Goal: Information Seeking & Learning: Learn about a topic

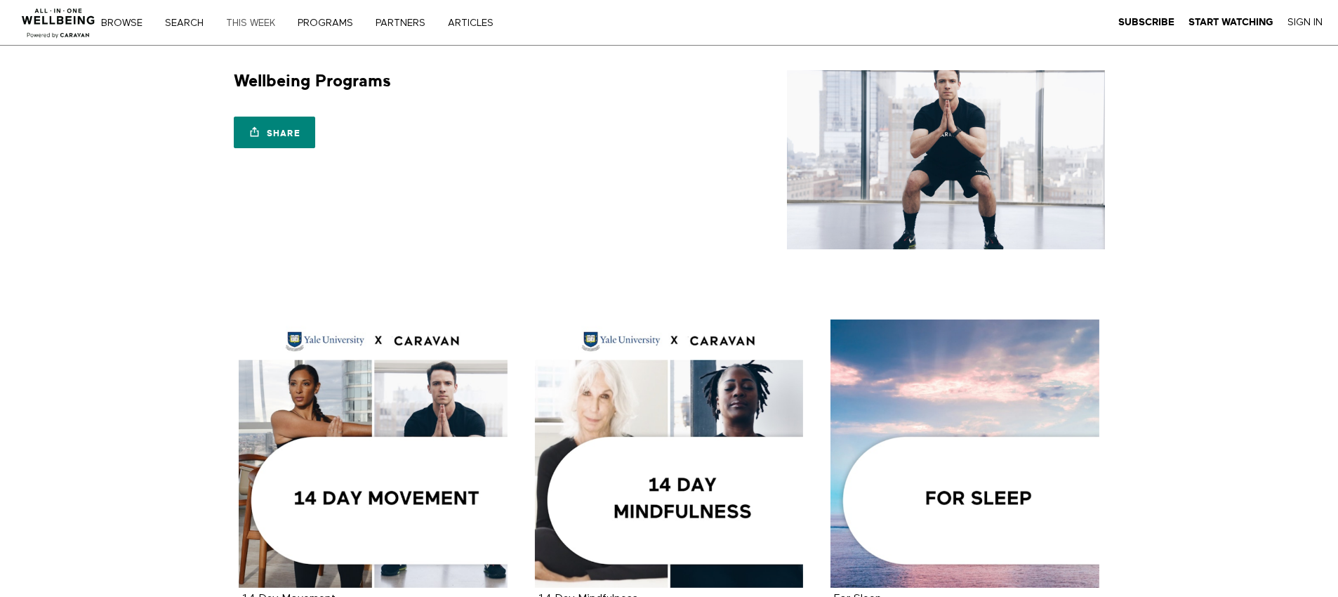
click at [239, 20] on link "THIS WEEK" at bounding box center [255, 23] width 69 height 10
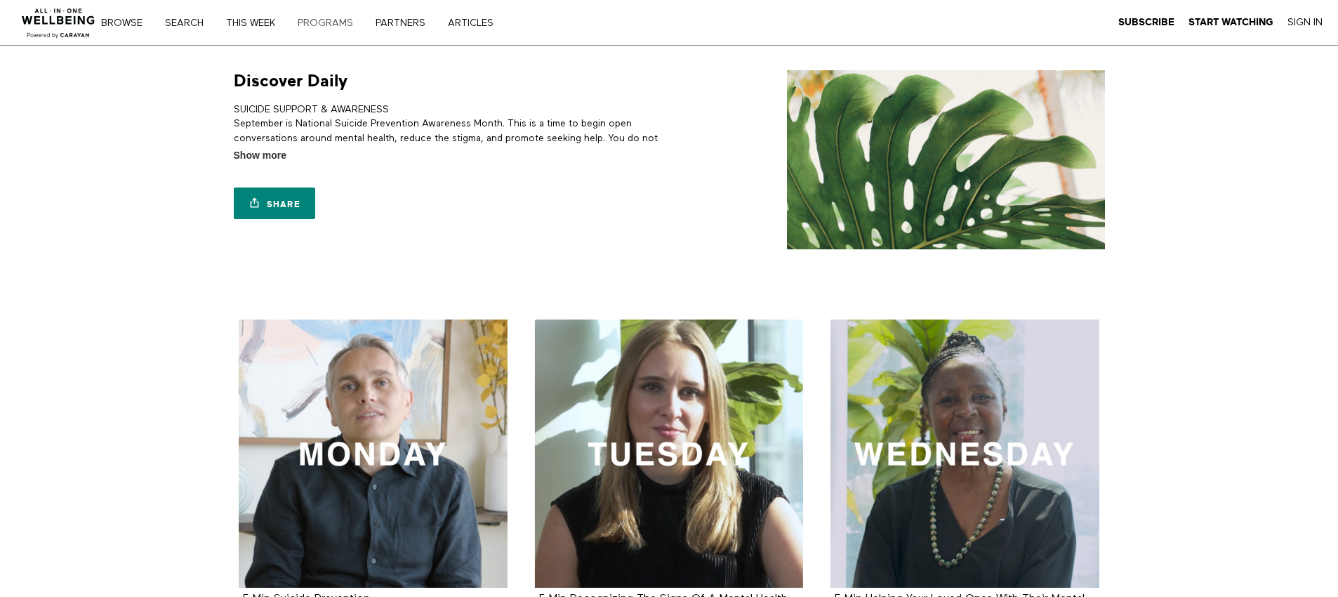
click at [327, 20] on link "PROGRAMS" at bounding box center [330, 23] width 75 height 10
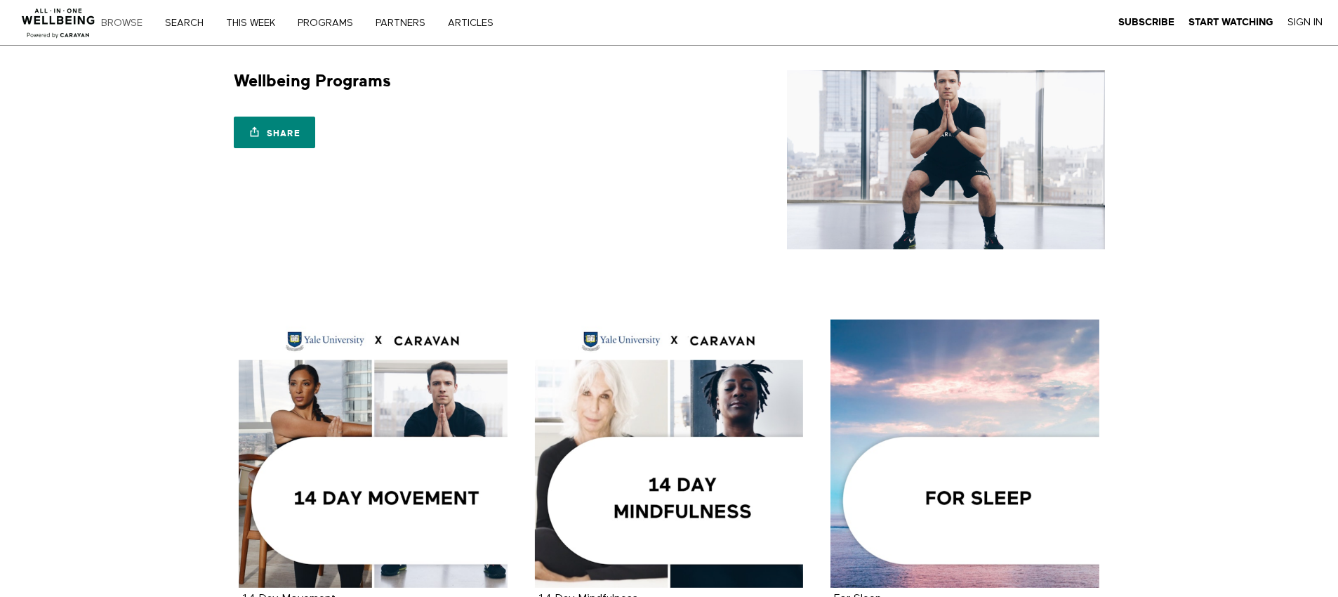
click at [120, 25] on link "Browse" at bounding box center [126, 23] width 61 height 10
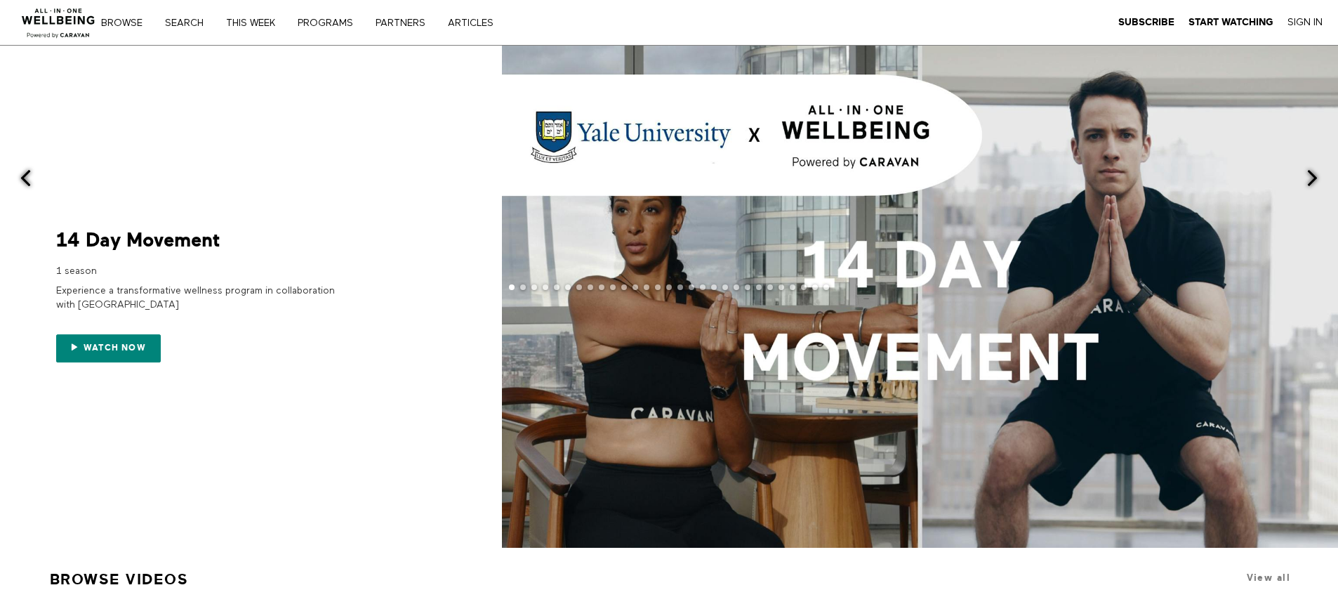
click at [1310, 178] on span at bounding box center [1312, 178] width 18 height 18
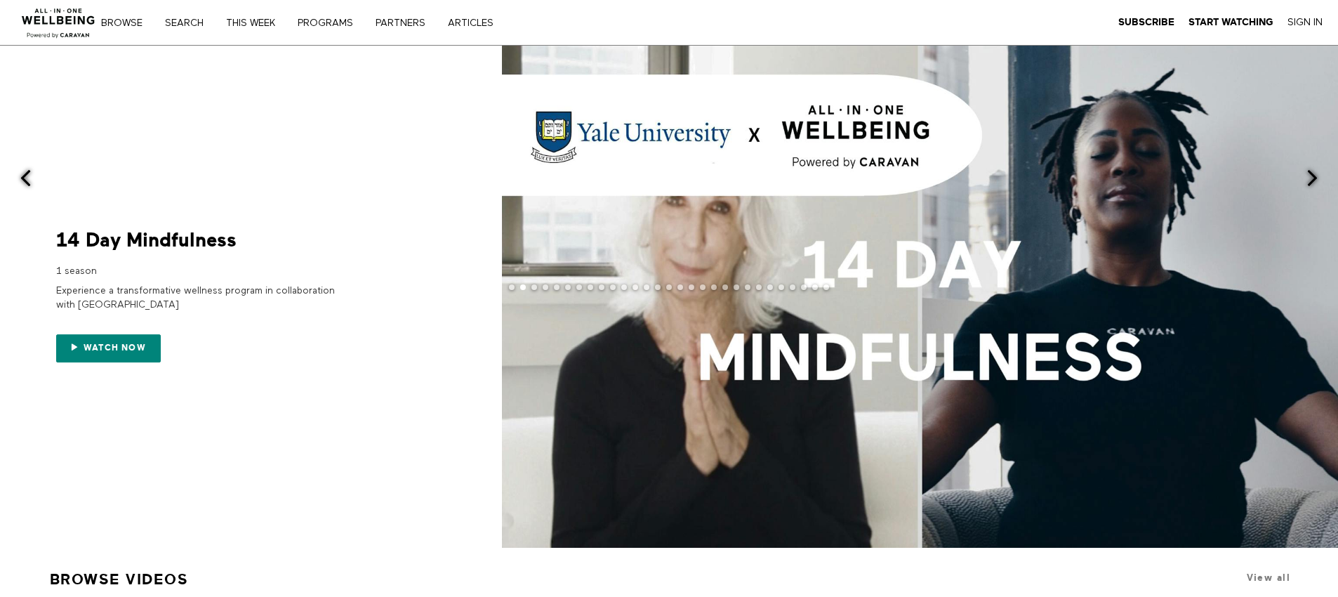
click at [1310, 178] on span at bounding box center [1312, 178] width 18 height 18
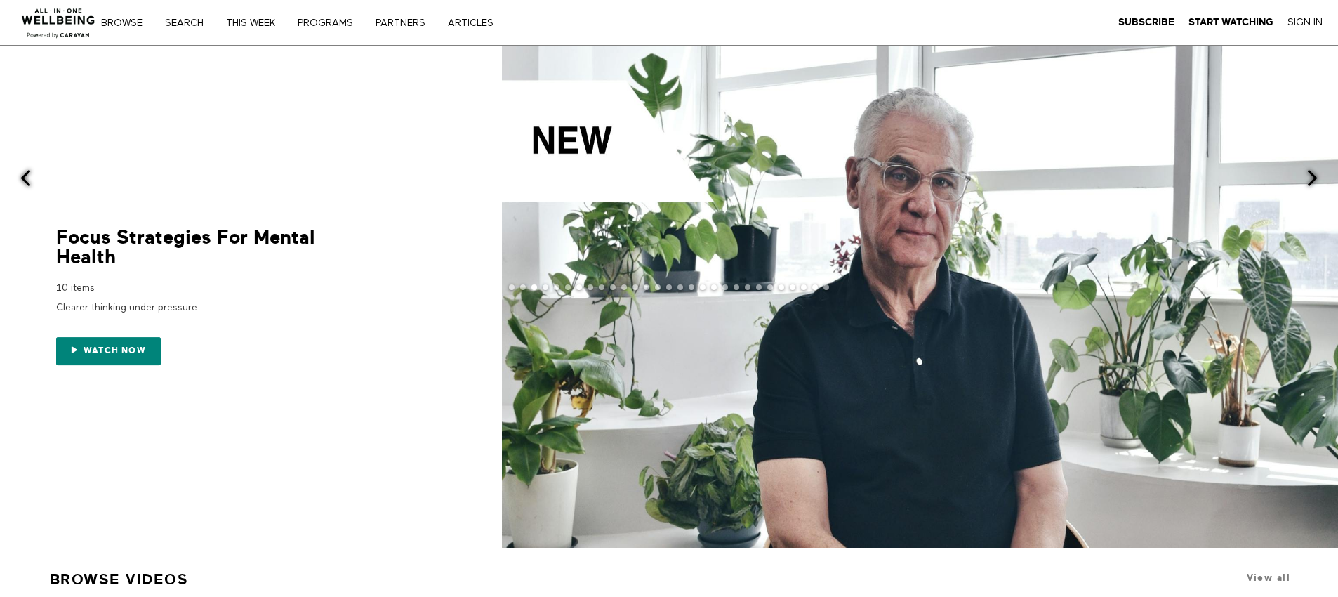
click at [1310, 178] on span at bounding box center [1312, 178] width 18 height 18
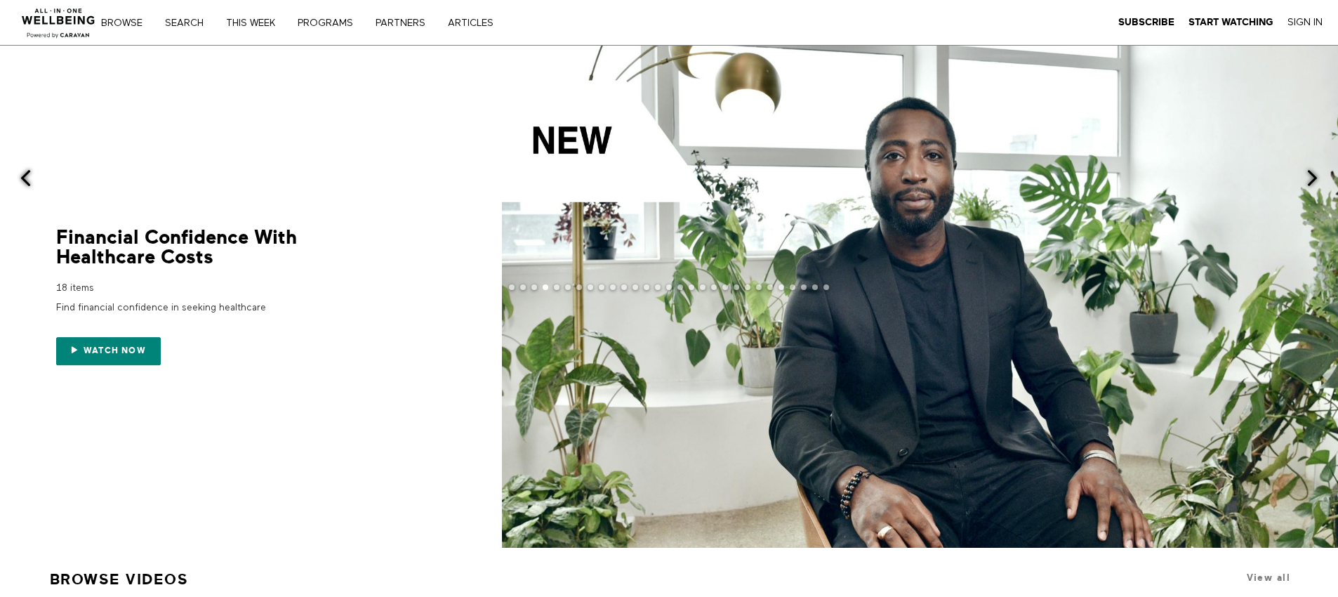
click at [1310, 178] on span at bounding box center [1312, 178] width 18 height 18
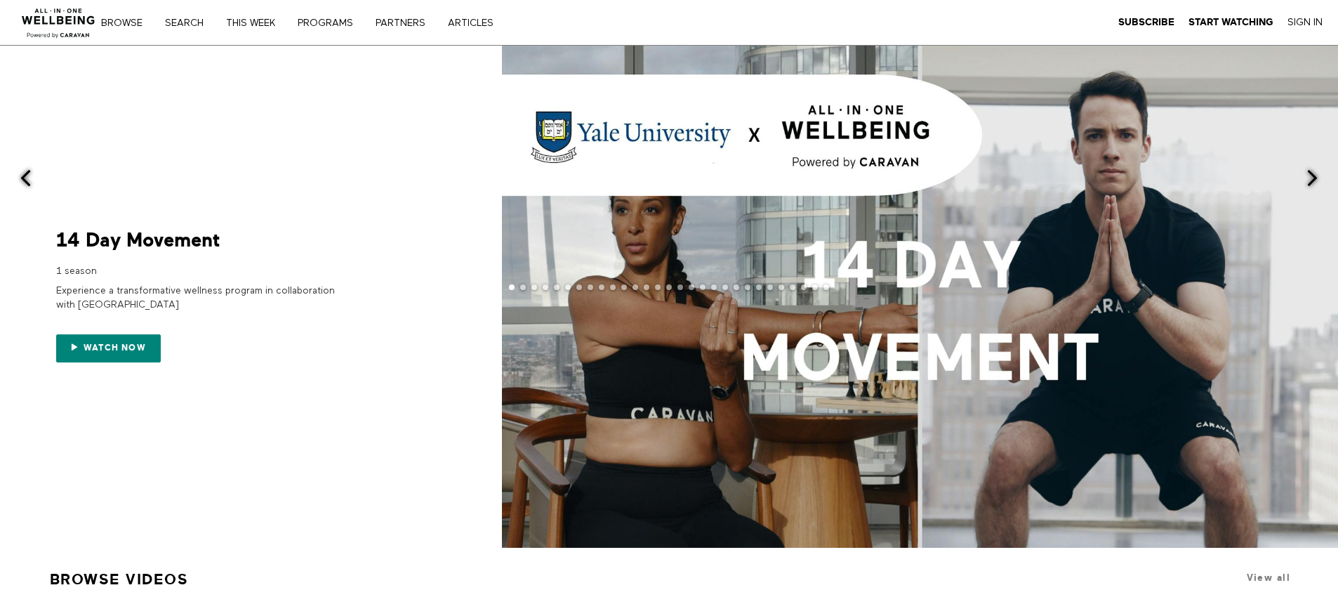
click at [1306, 180] on span at bounding box center [1312, 178] width 18 height 18
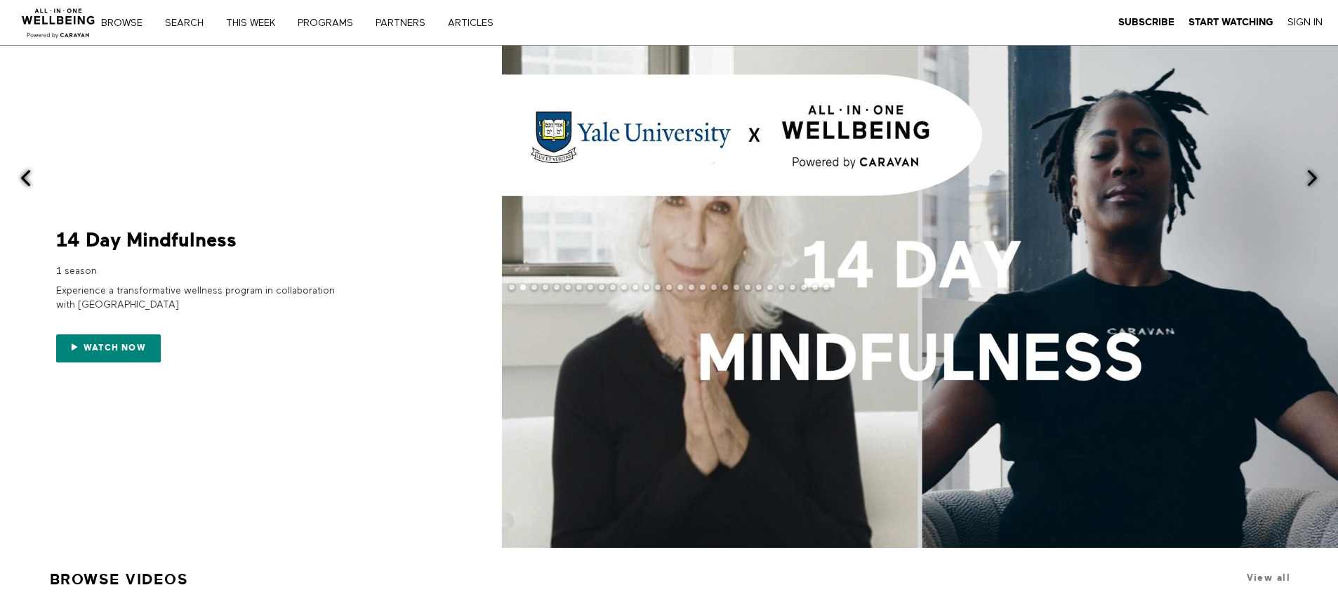
click at [1306, 180] on span at bounding box center [1312, 178] width 18 height 18
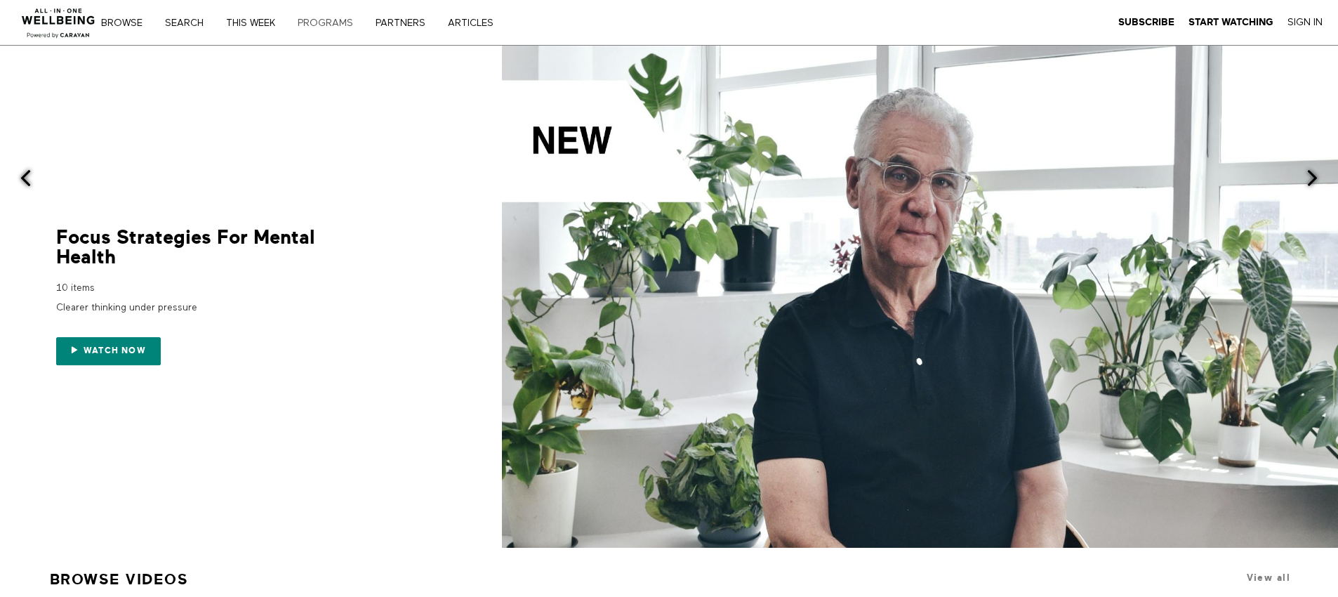
click at [335, 20] on link "PROGRAMS" at bounding box center [330, 23] width 75 height 10
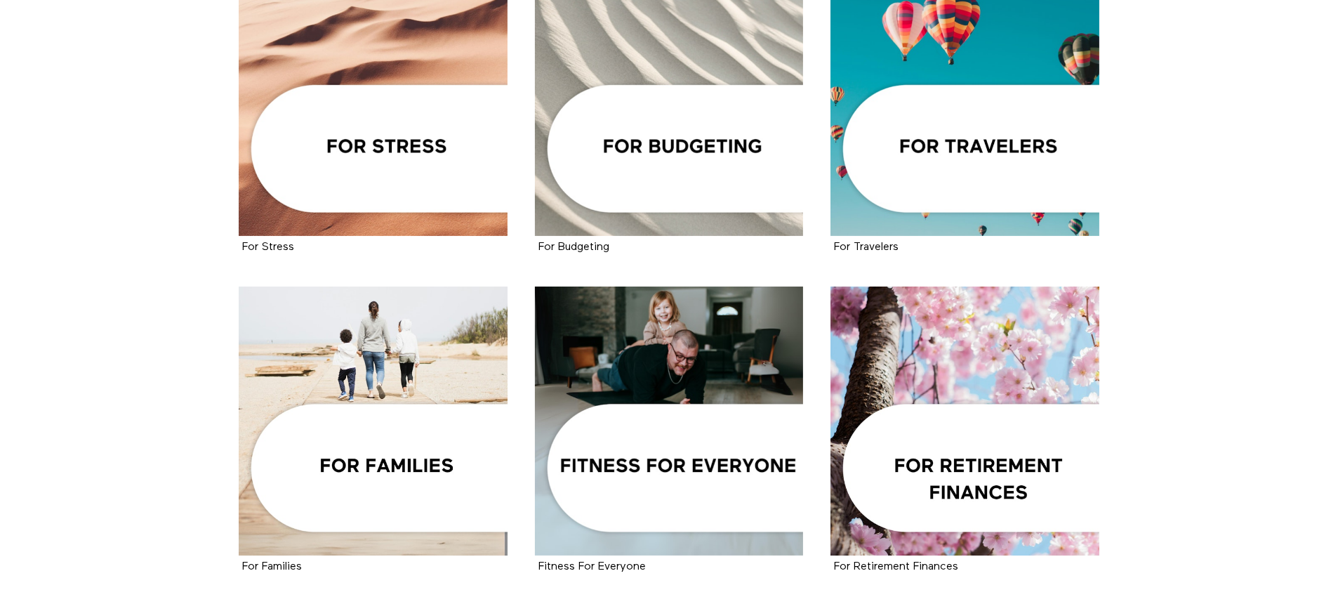
scroll to position [991, 0]
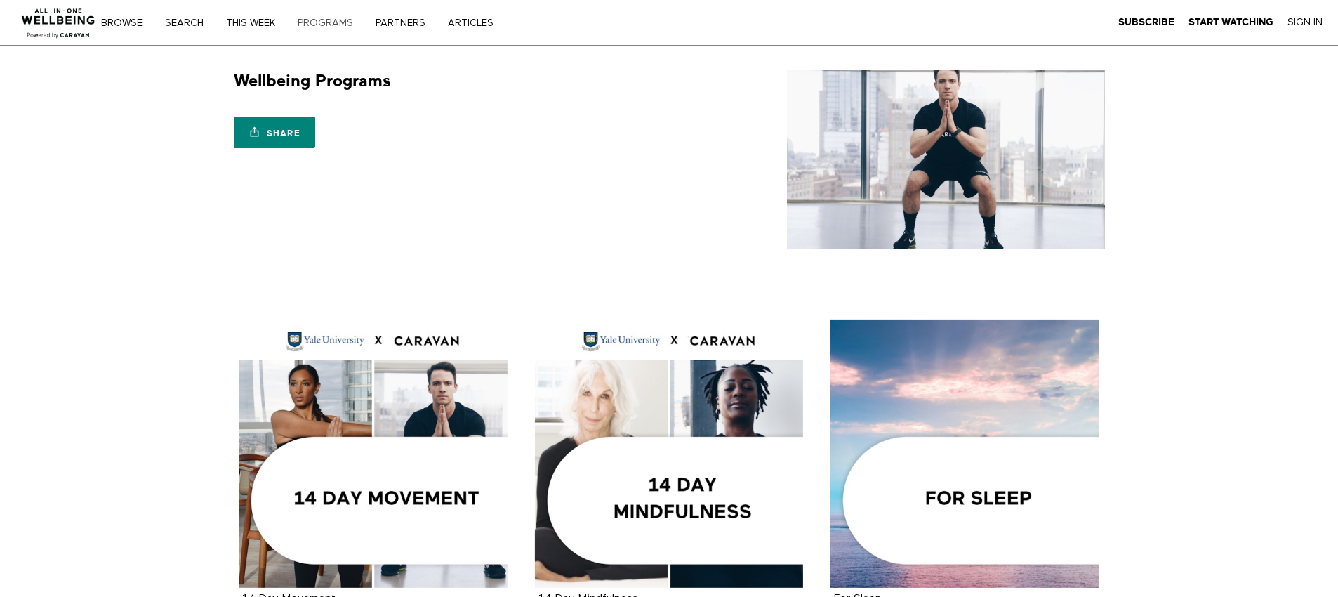
click at [342, 24] on link "PROGRAMS" at bounding box center [330, 23] width 75 height 10
click at [331, 24] on link "PROGRAMS" at bounding box center [330, 23] width 75 height 10
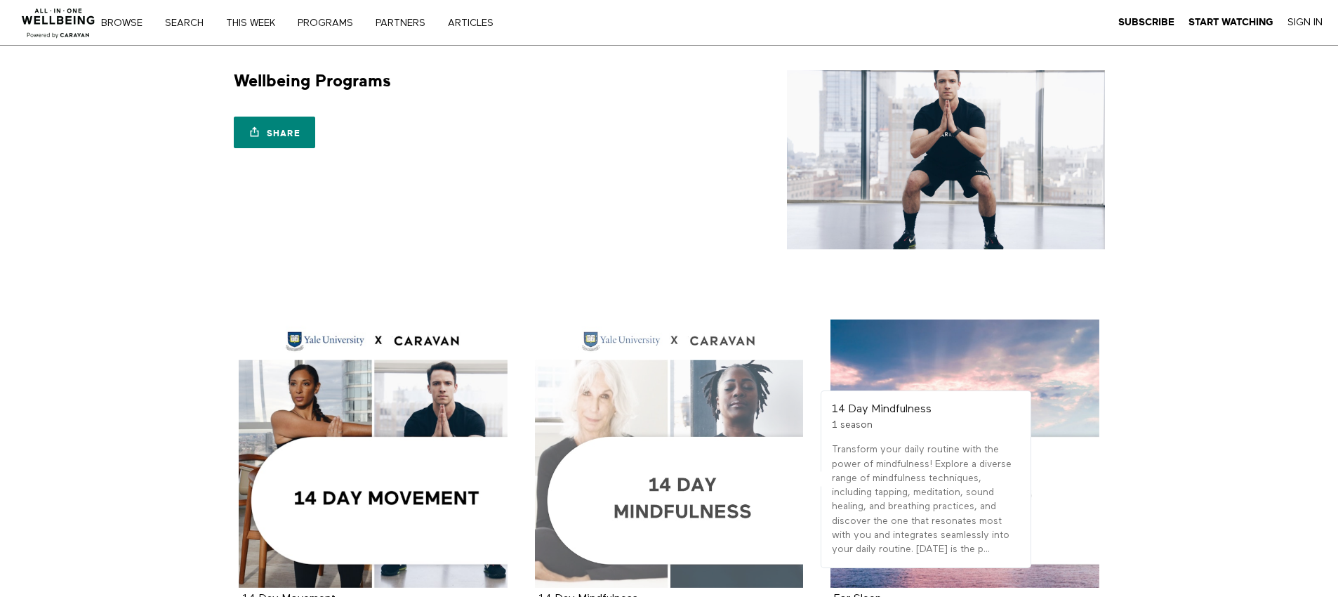
click at [650, 488] on div at bounding box center [669, 453] width 269 height 269
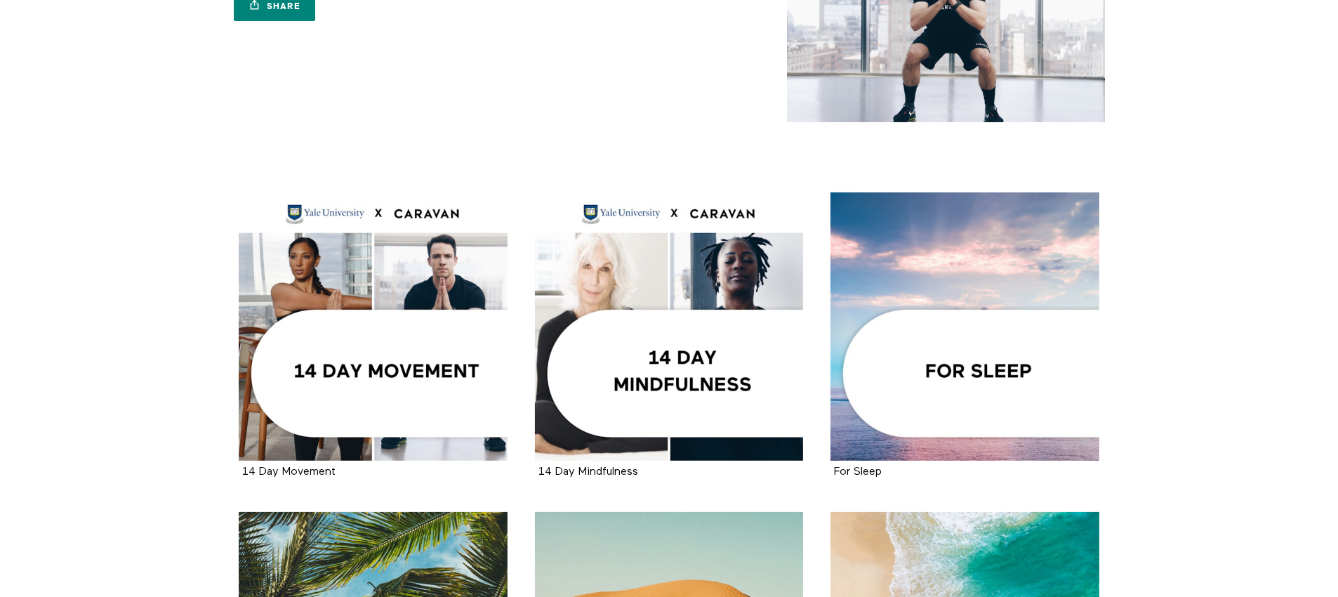
scroll to position [128, 0]
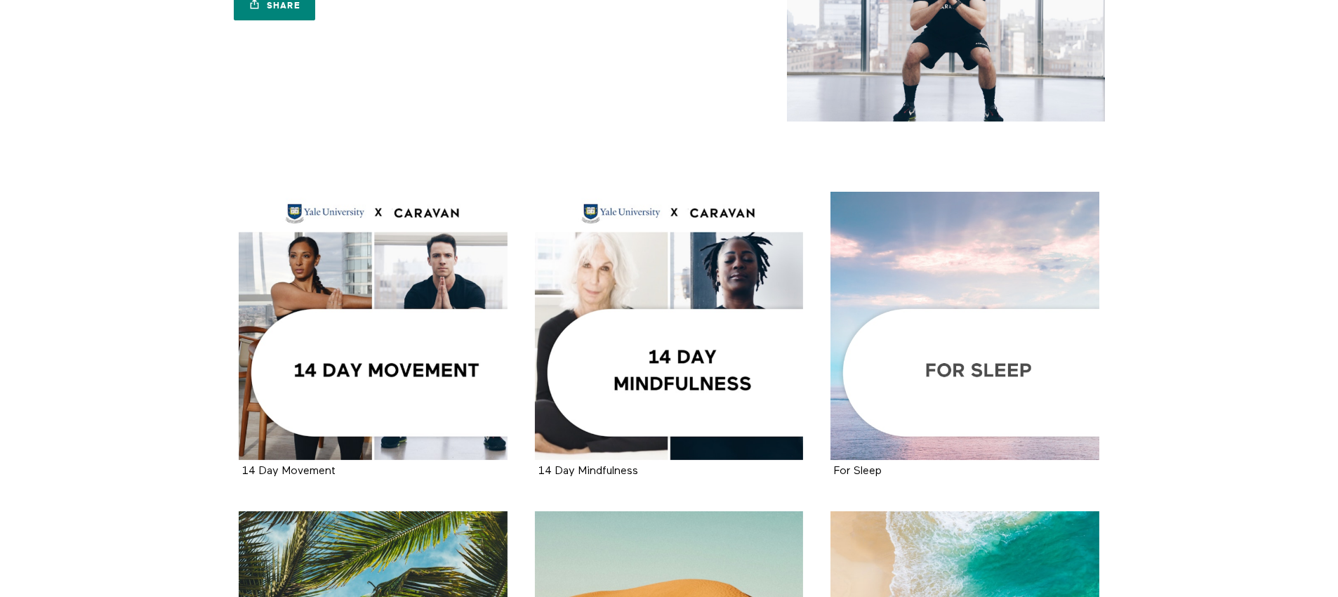
click at [913, 353] on div at bounding box center [964, 326] width 269 height 269
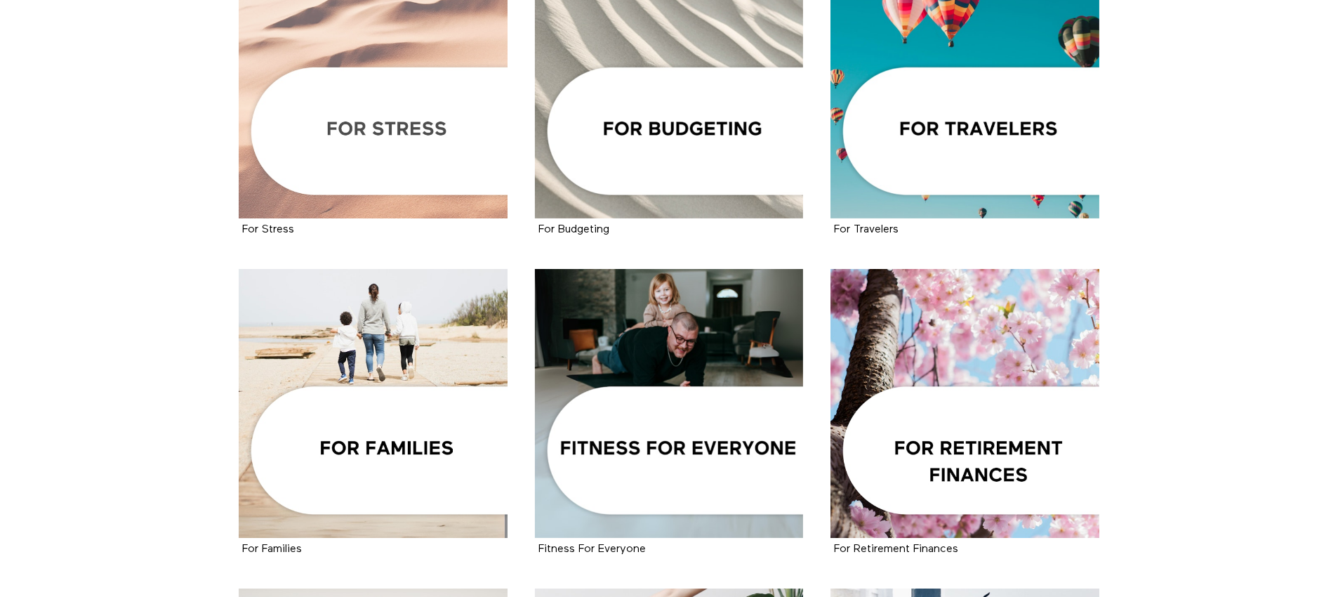
scroll to position [1010, 0]
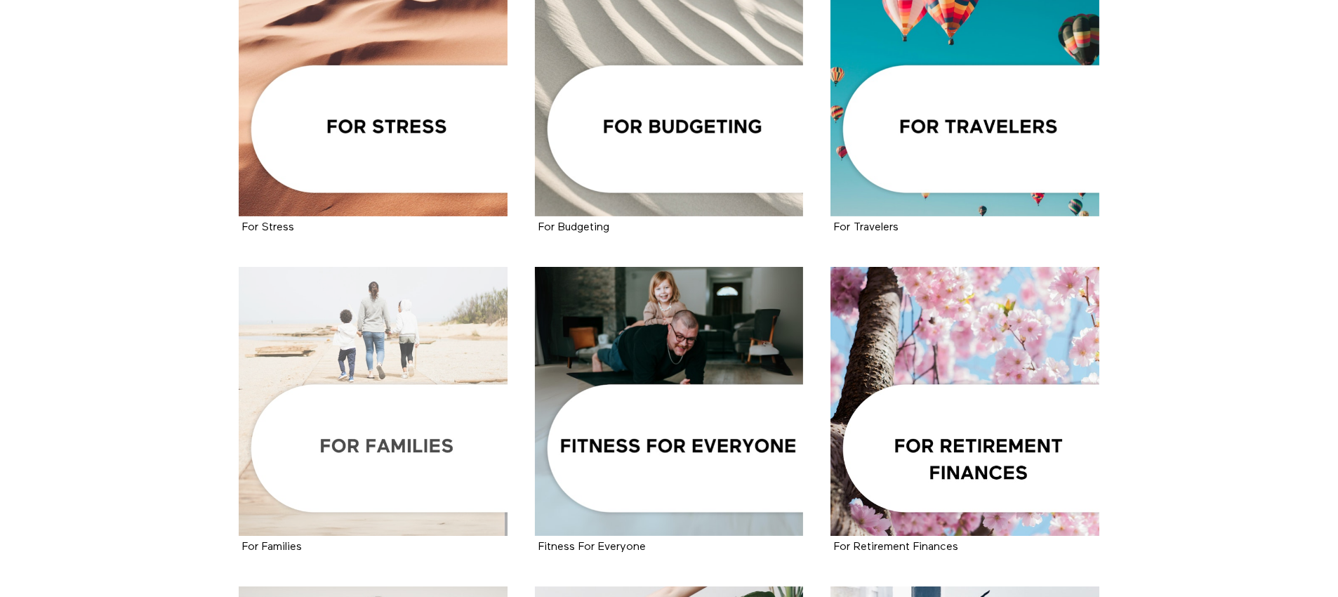
click at [388, 441] on div at bounding box center [373, 401] width 269 height 269
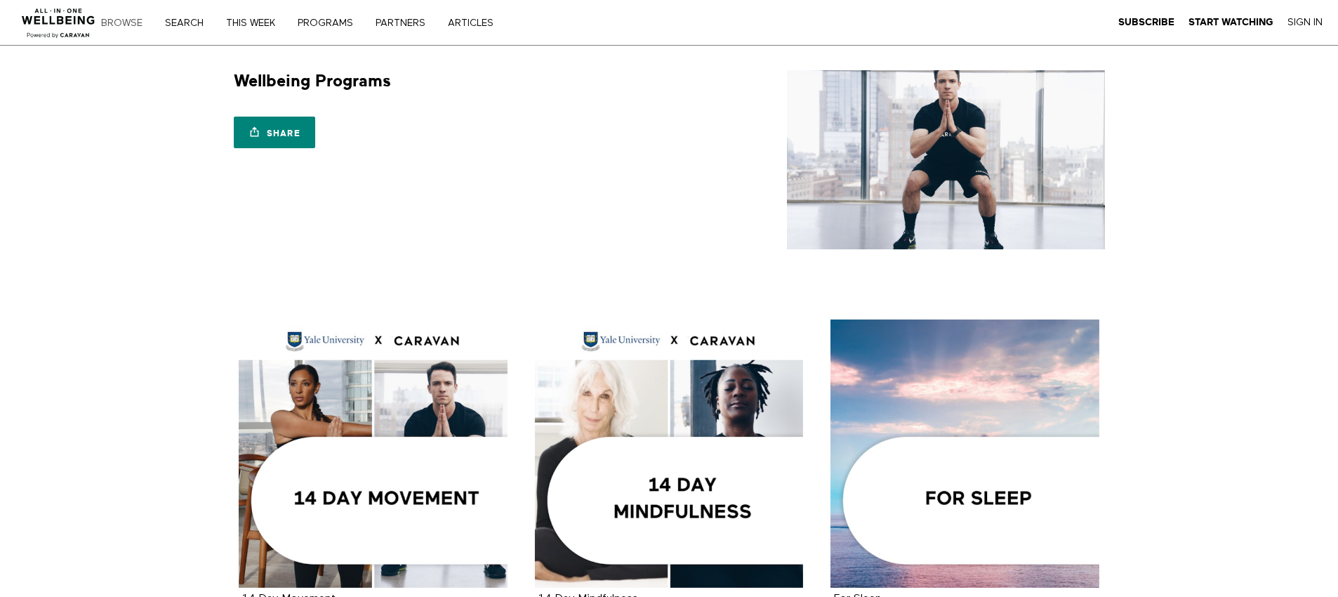
click at [121, 22] on link "Browse" at bounding box center [126, 23] width 61 height 10
click at [472, 22] on link "ARTICLES" at bounding box center [475, 23] width 65 height 10
